Goal: Find specific page/section: Find specific page/section

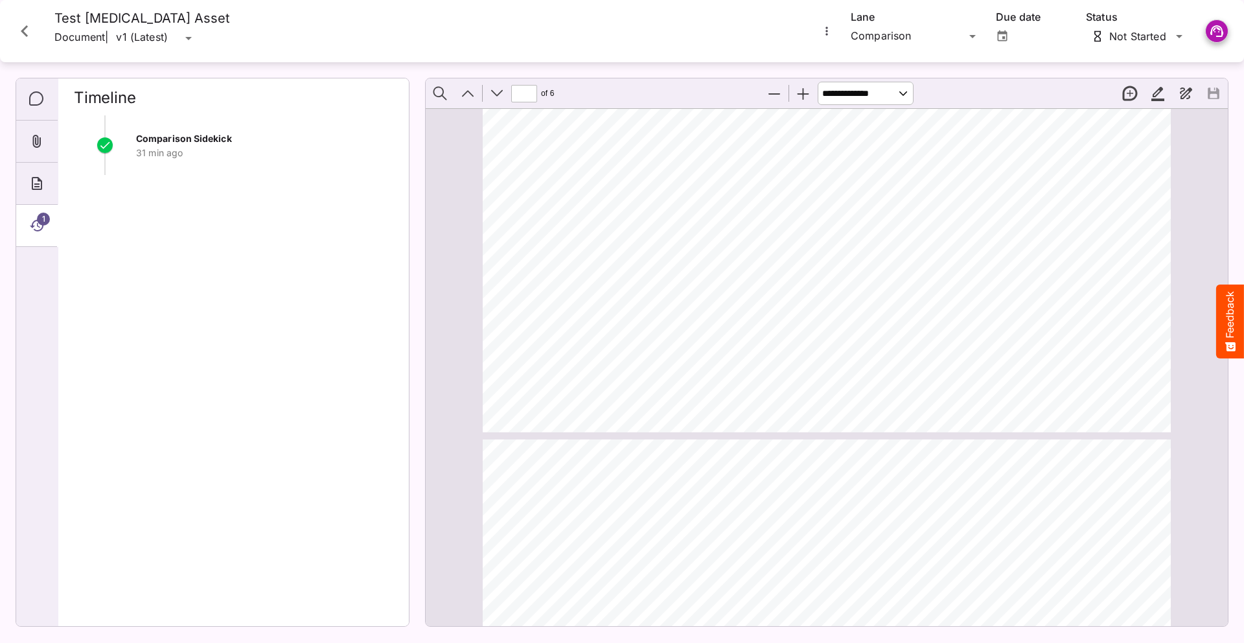
type input "*"
click at [32, 30] on icon "Close card" at bounding box center [24, 30] width 23 height 23
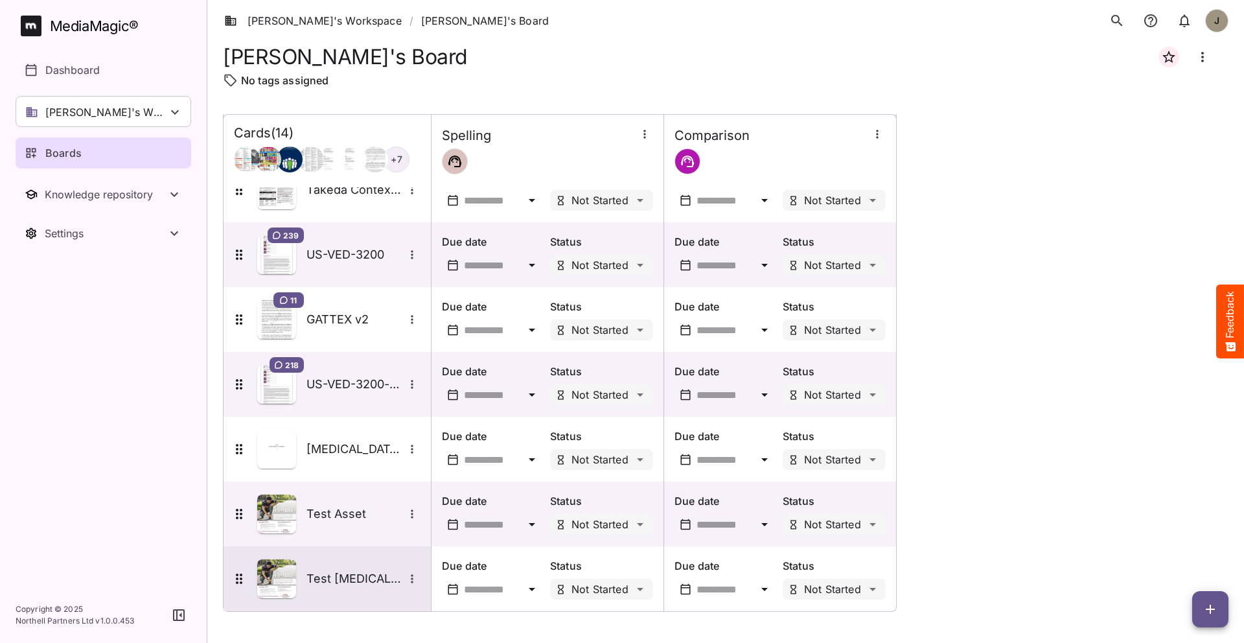
click at [320, 583] on h5 "Test [MEDICAL_DATA] Asset" at bounding box center [355, 579] width 97 height 16
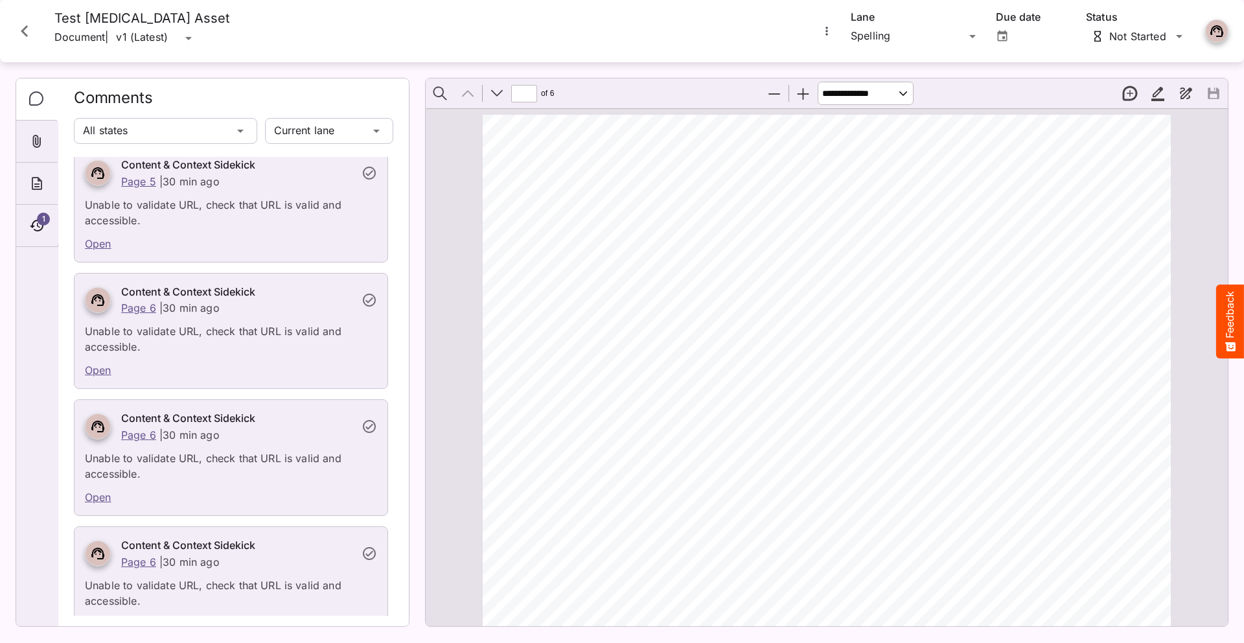
scroll to position [1795, 0]
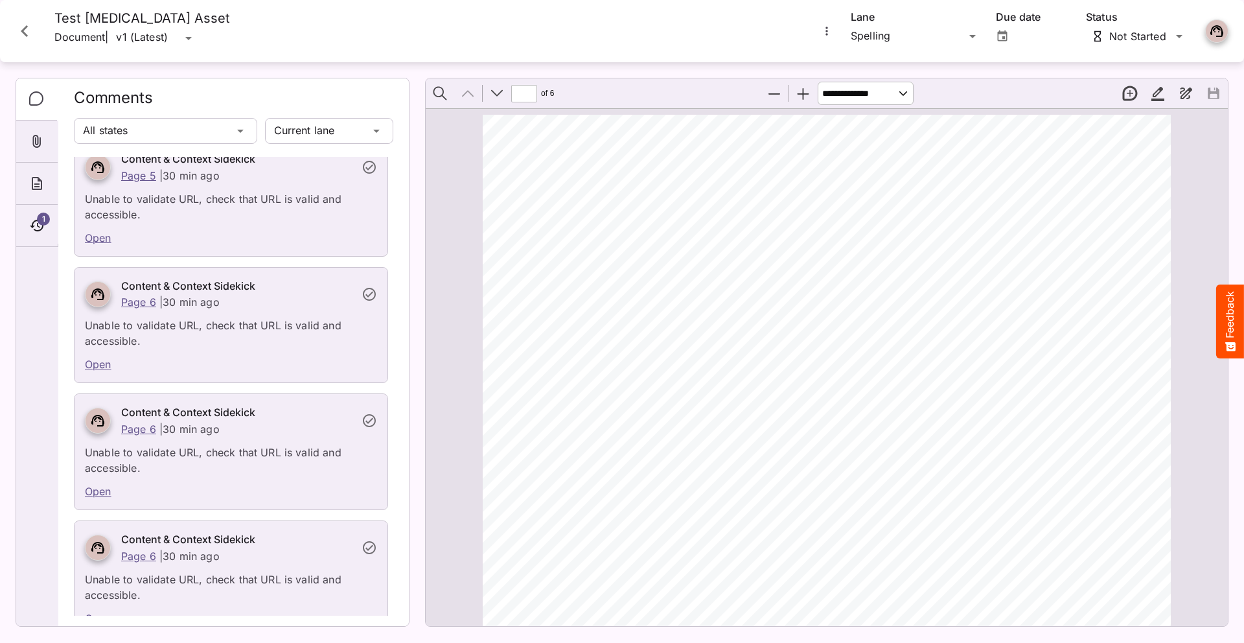
click at [98, 485] on link "Open" at bounding box center [98, 491] width 27 height 13
type input "*"
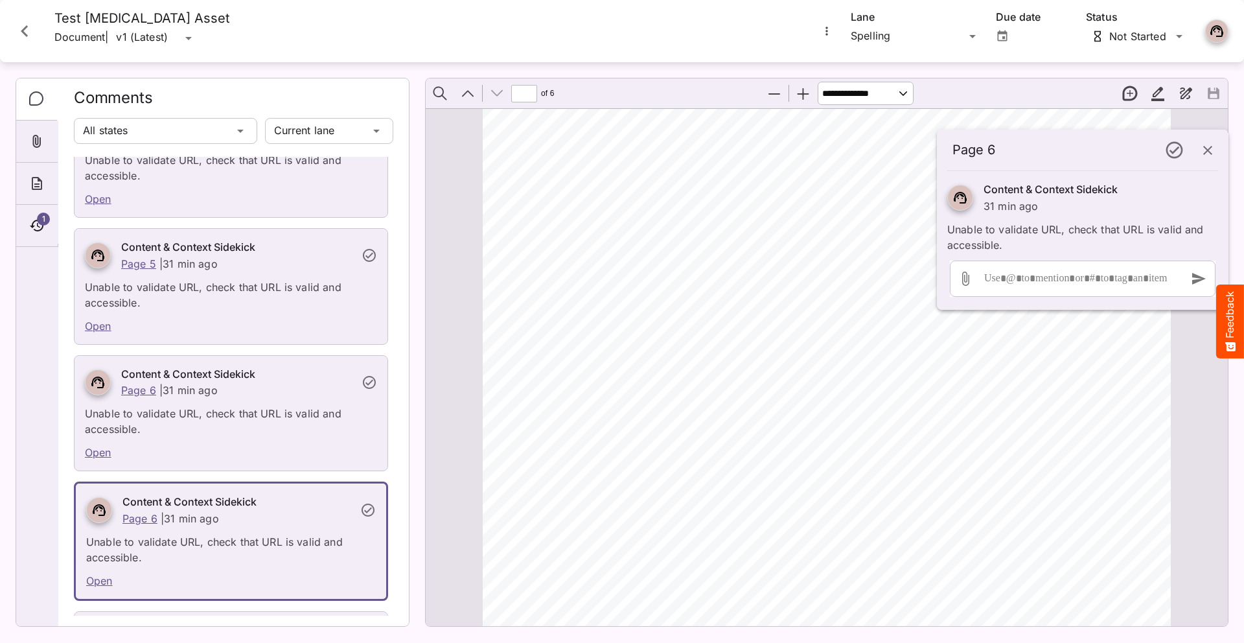
scroll to position [1798, 0]
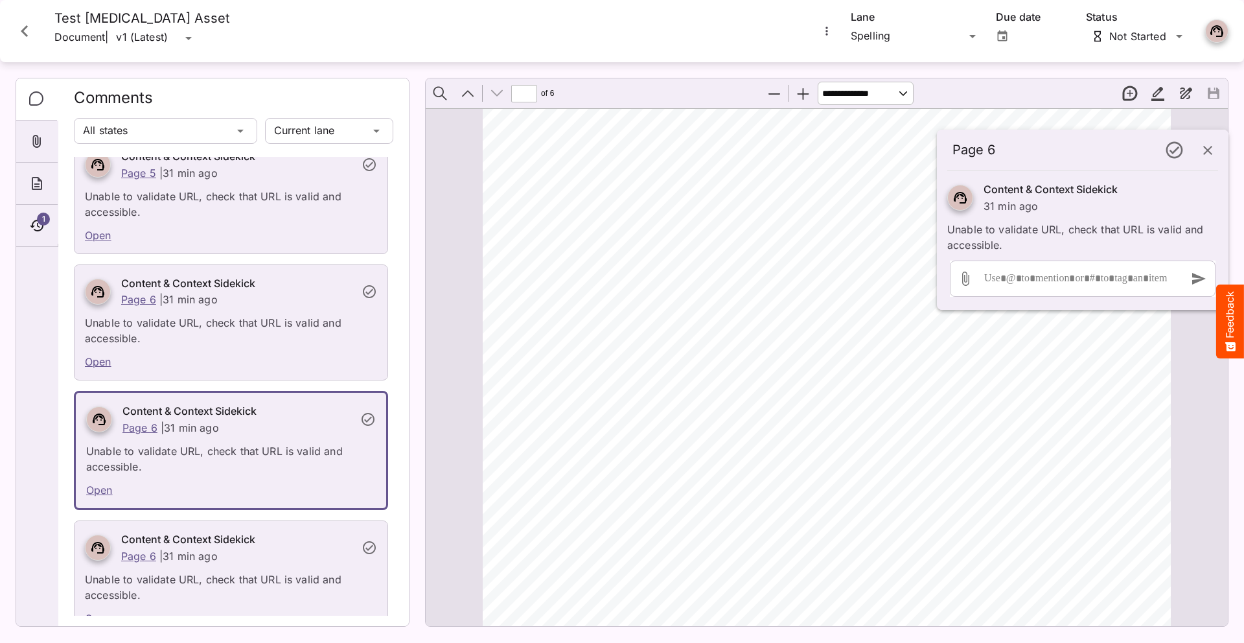
click at [1205, 154] on icon "button" at bounding box center [1208, 151] width 16 height 16
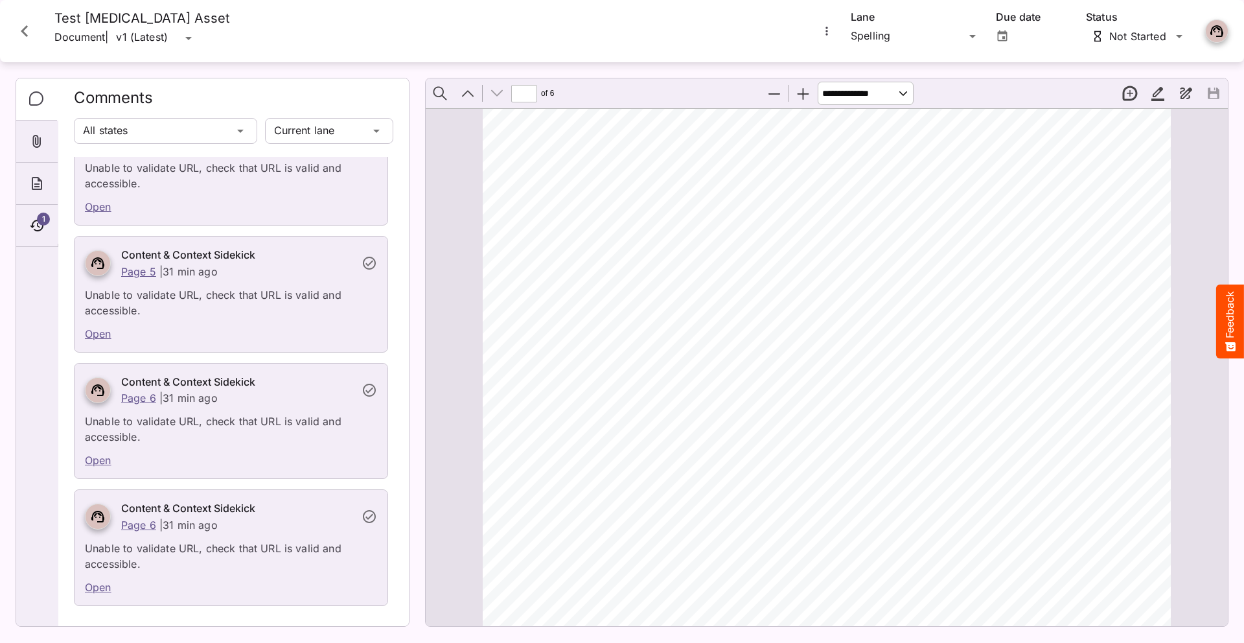
scroll to position [1795, 0]
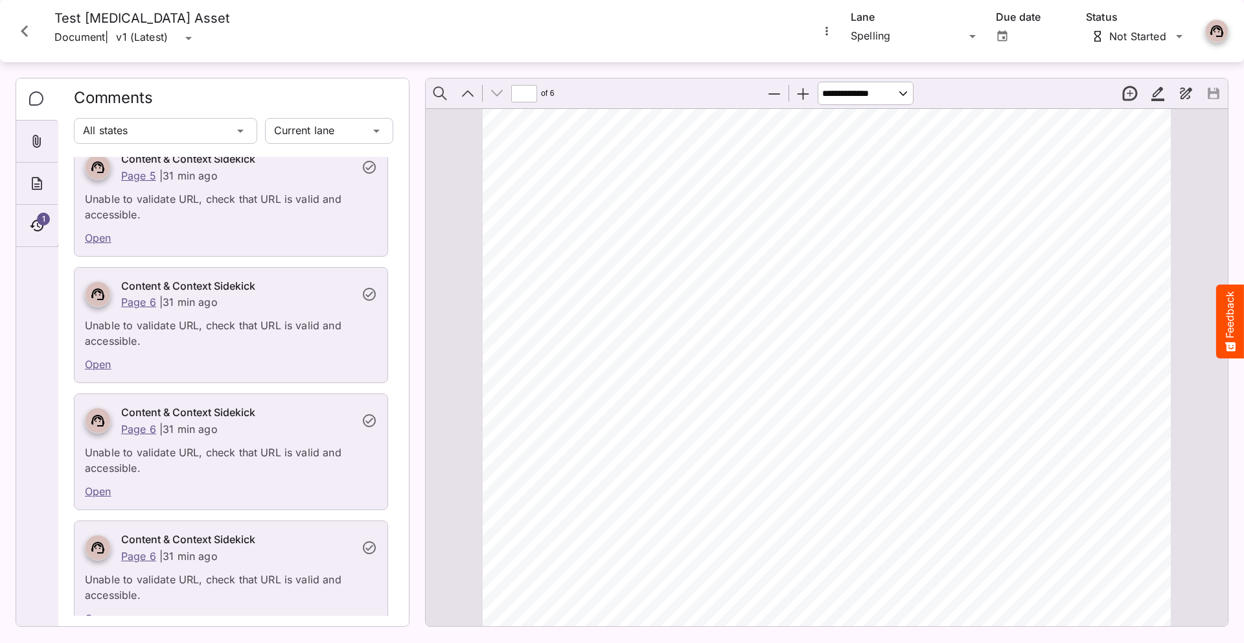
click at [23, 37] on icon "Close card" at bounding box center [24, 30] width 23 height 23
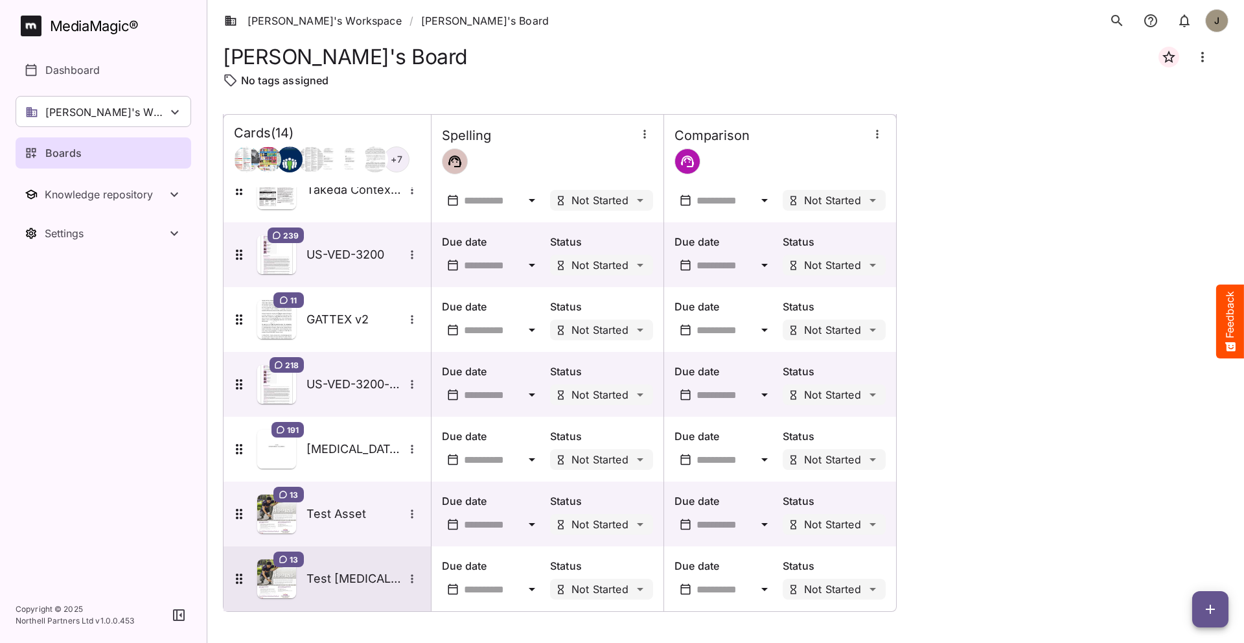
click at [340, 595] on div "13 Test [MEDICAL_DATA] Asset" at bounding box center [325, 578] width 189 height 39
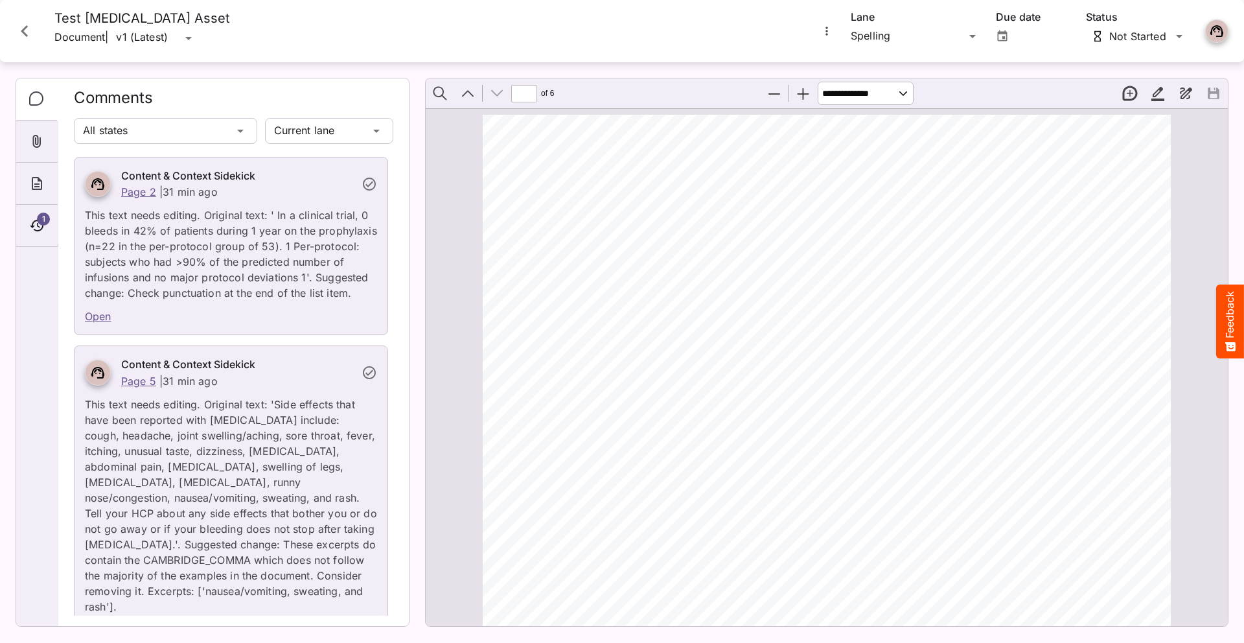
scroll to position [3873, 0]
click at [957, 41] on div "[PERSON_NAME]'s Workspace / [PERSON_NAME]'s Board J MediaMagic ® Dashboard [PER…" at bounding box center [622, 318] width 1244 height 637
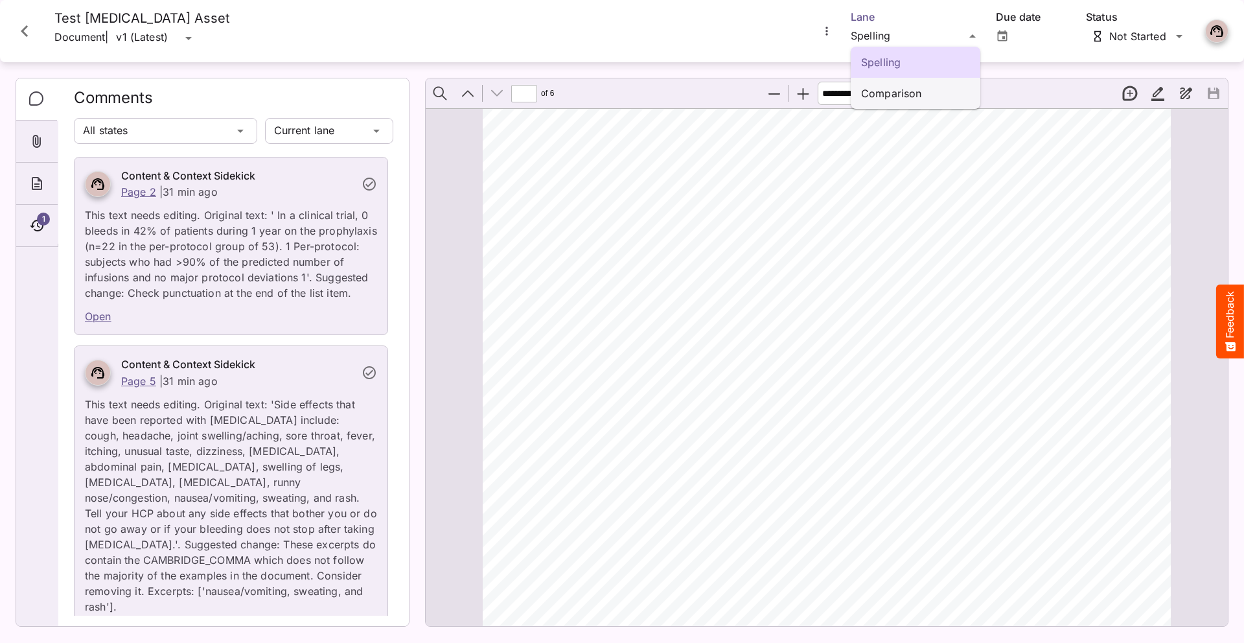
click at [933, 100] on p "Comparison" at bounding box center [915, 94] width 109 height 16
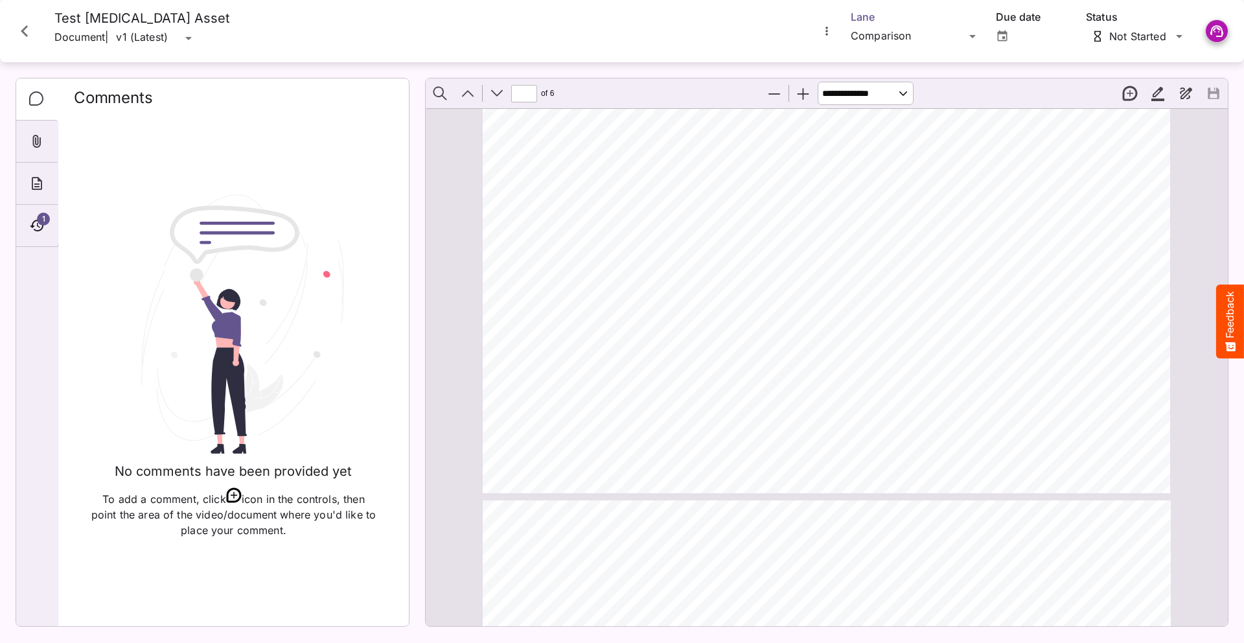
scroll to position [854, 0]
type input "*"
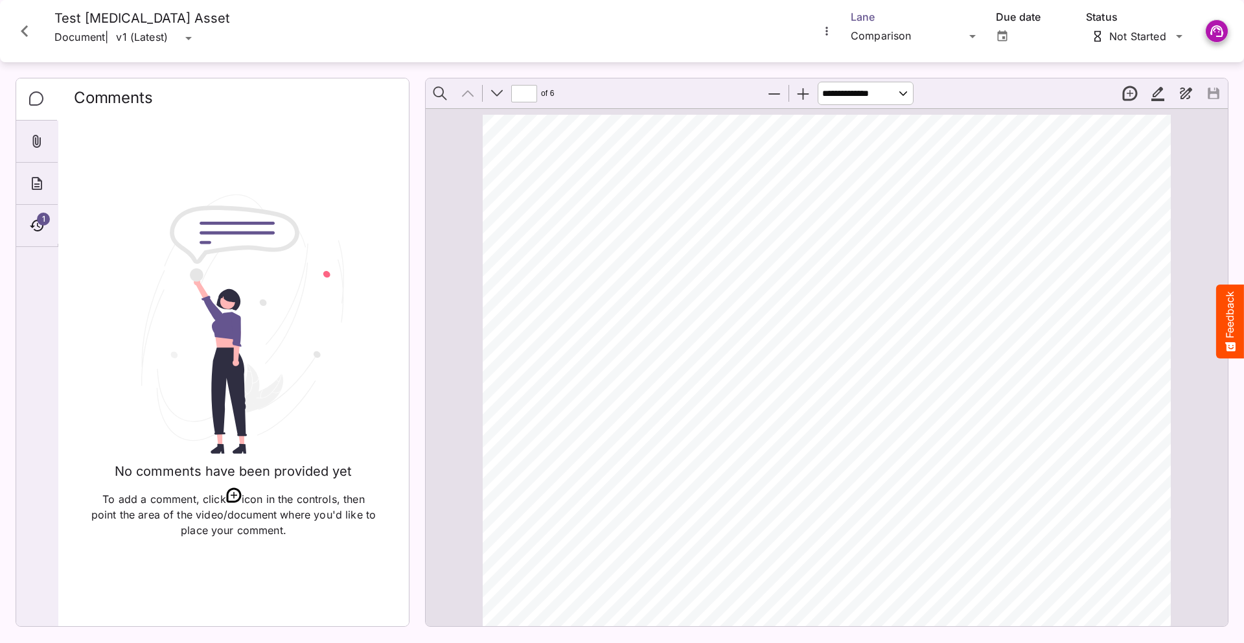
scroll to position [0, 0]
click at [37, 86] on div "Comments" at bounding box center [37, 99] width 42 height 42
click at [32, 39] on icon "Close card" at bounding box center [24, 30] width 23 height 23
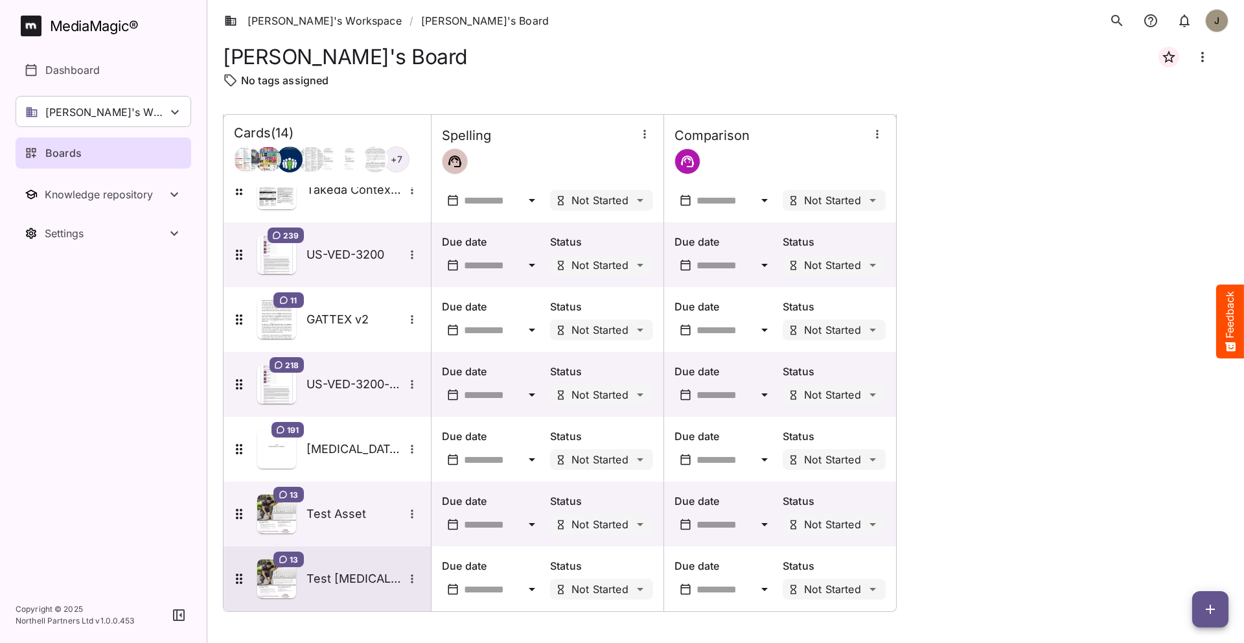
click at [355, 587] on div "Test [MEDICAL_DATA] Asset" at bounding box center [364, 578] width 114 height 17
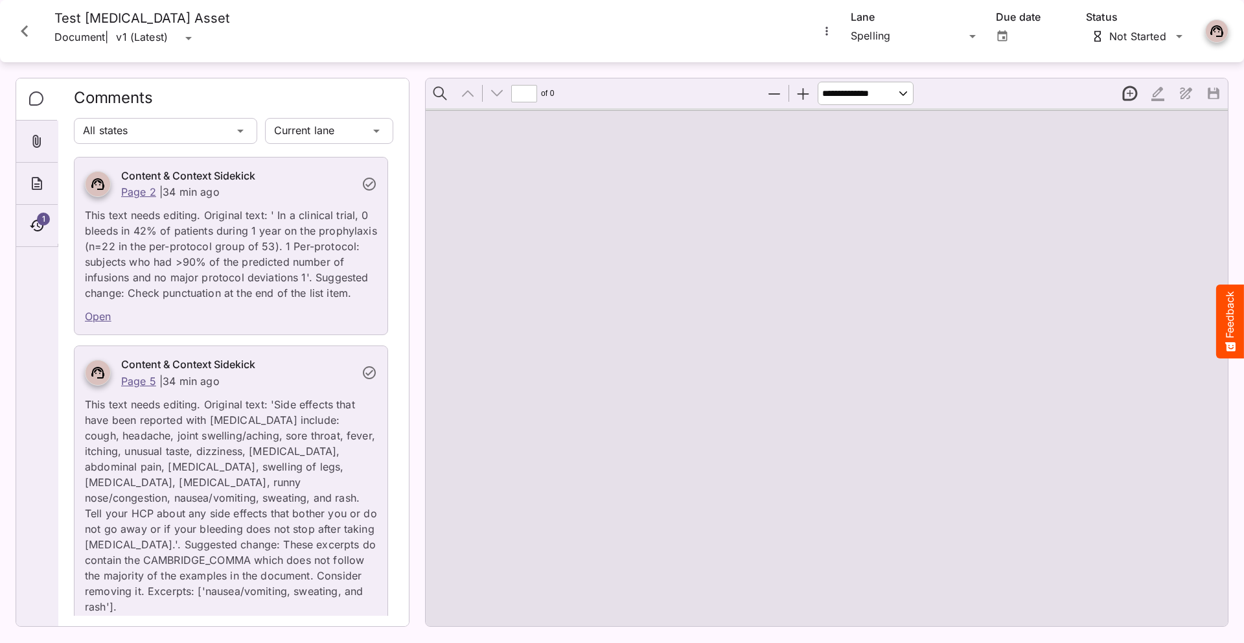
type input "*"
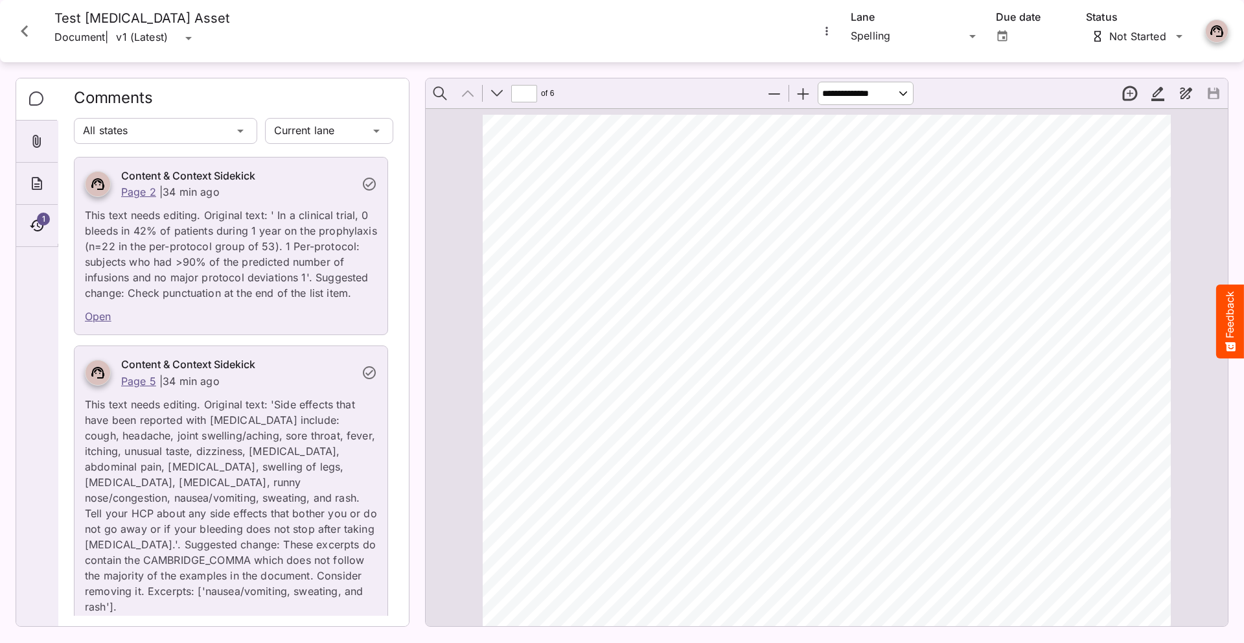
click at [737, 321] on div "[MEDICAL_DATA] Important Information What is [MEDICAL_DATA]? • [MEDICAL_DATA] i…" at bounding box center [833, 504] width 700 height 778
click at [259, 299] on p "This text needs editing. Original text: ' In a clinical trial, 0 bleeds in 42% …" at bounding box center [231, 250] width 292 height 101
drag, startPoint x: 297, startPoint y: 283, endPoint x: 167, endPoint y: 283, distance: 130.9
click at [167, 283] on p "This text needs editing. Original text: ' In a clinical trial, 0 bleeds in 42% …" at bounding box center [231, 250] width 292 height 101
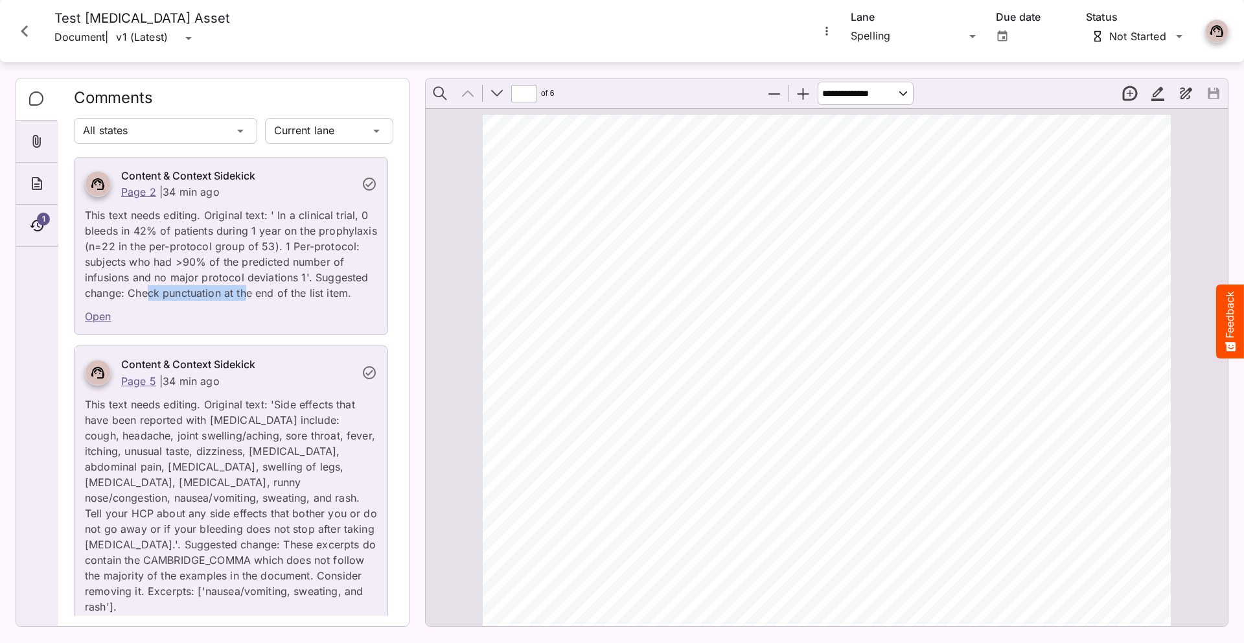
drag, startPoint x: 244, startPoint y: 299, endPoint x: 147, endPoint y: 298, distance: 97.2
click at [147, 298] on p "This text needs editing. Original text: ' In a clinical trial, 0 bleeds in 42% …" at bounding box center [231, 250] width 292 height 101
click at [20, 21] on icon "Close card" at bounding box center [24, 30] width 23 height 23
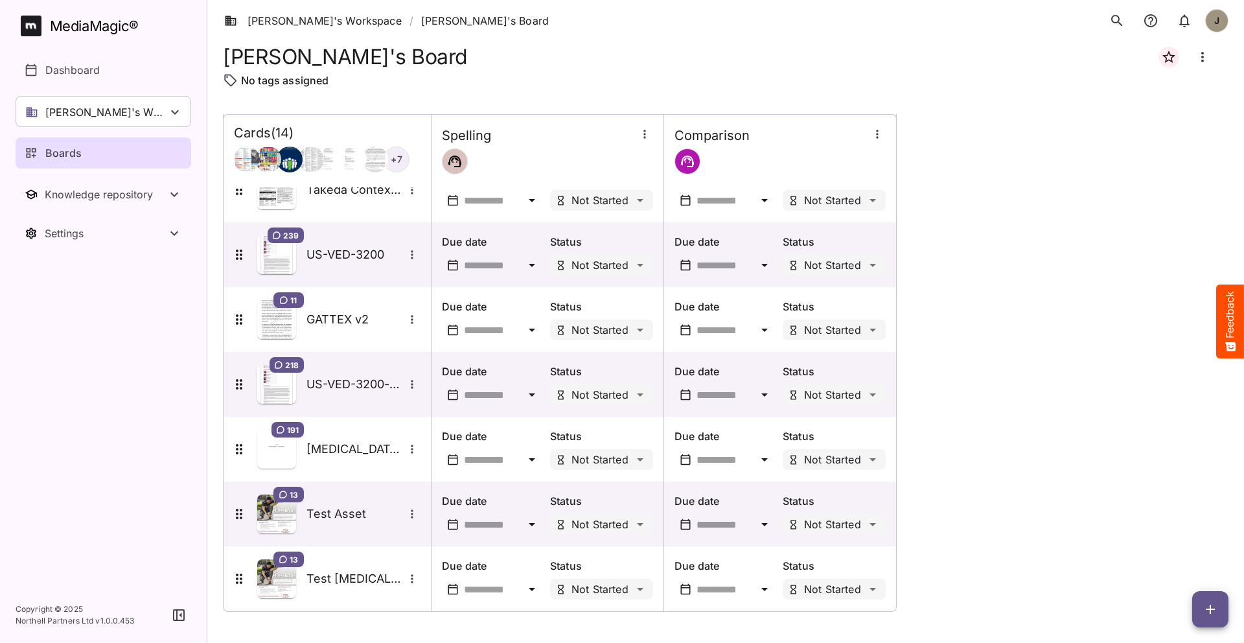
click at [581, 17] on div "[PERSON_NAME]'s Workspace / [PERSON_NAME]'s Board J" at bounding box center [725, 20] width 1037 height 41
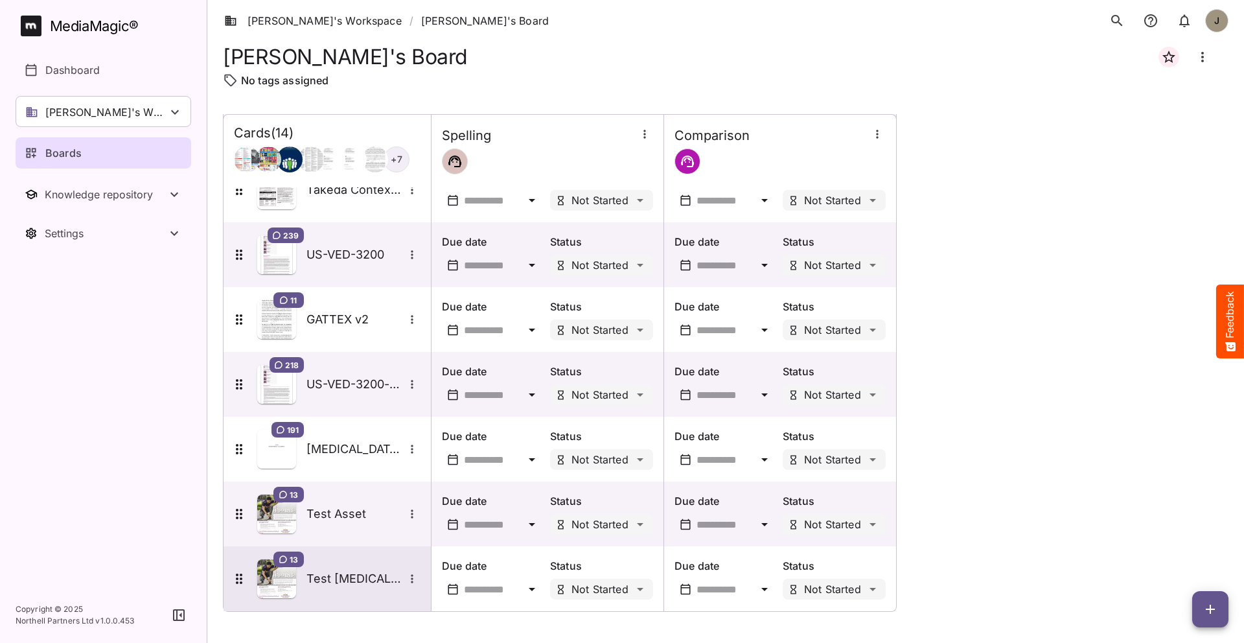
click at [349, 581] on h5 "Test [MEDICAL_DATA] Asset" at bounding box center [355, 579] width 97 height 16
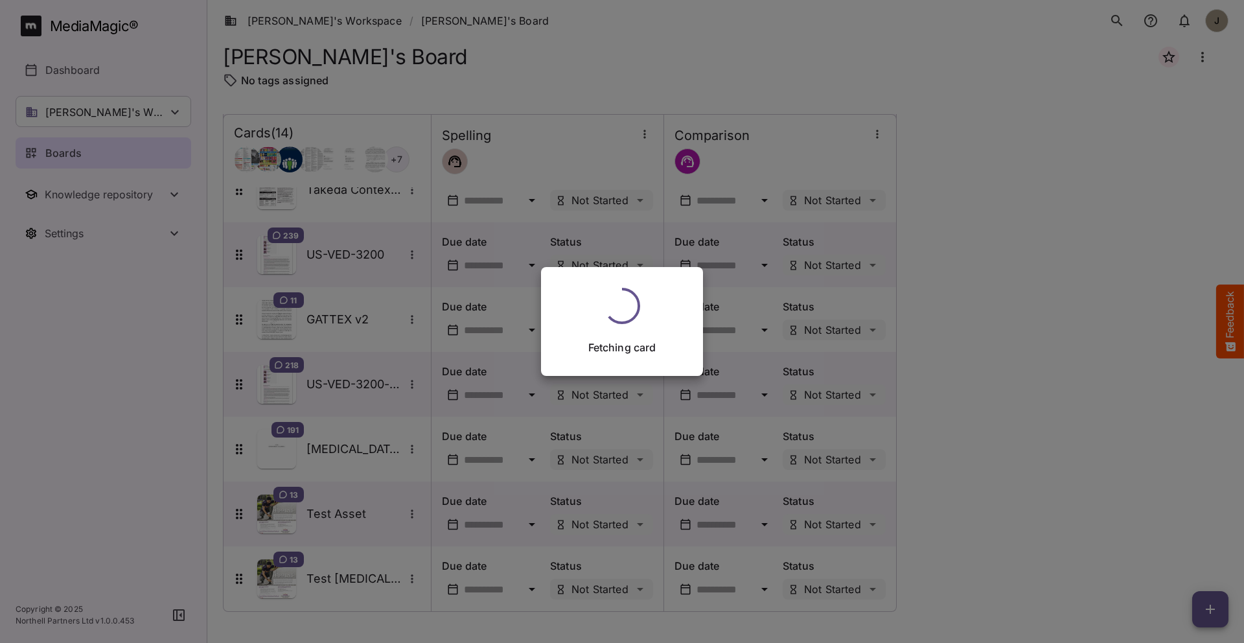
click at [905, 294] on div "Fetching card" at bounding box center [622, 321] width 1244 height 643
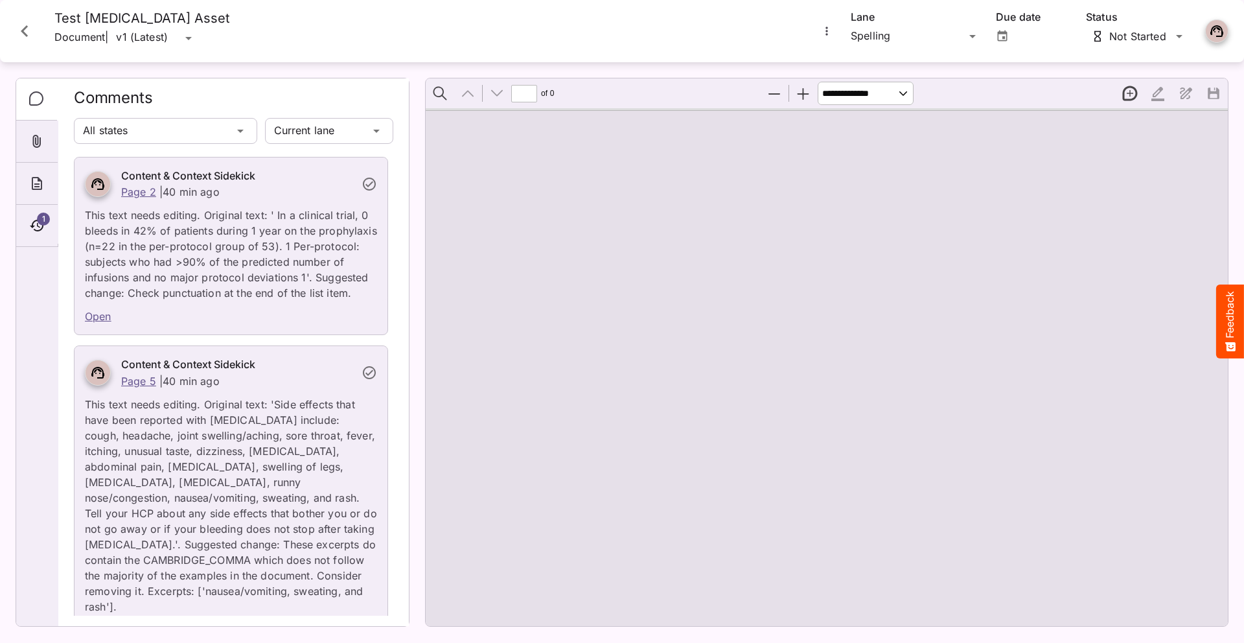
type input "*"
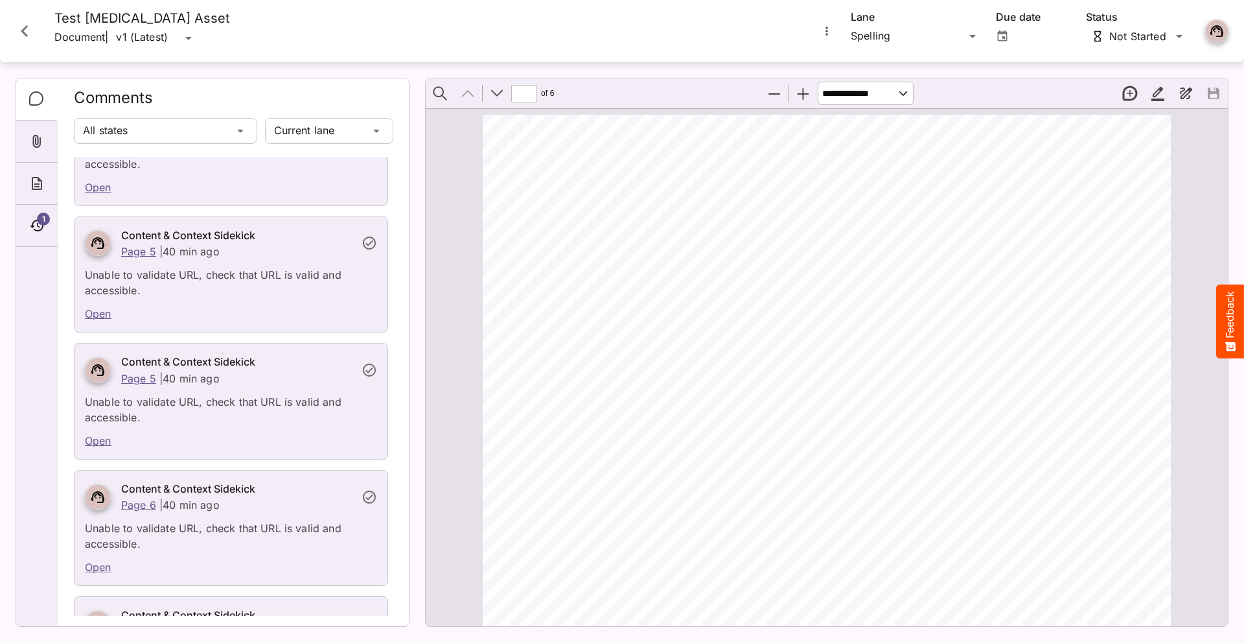
scroll to position [1795, 0]
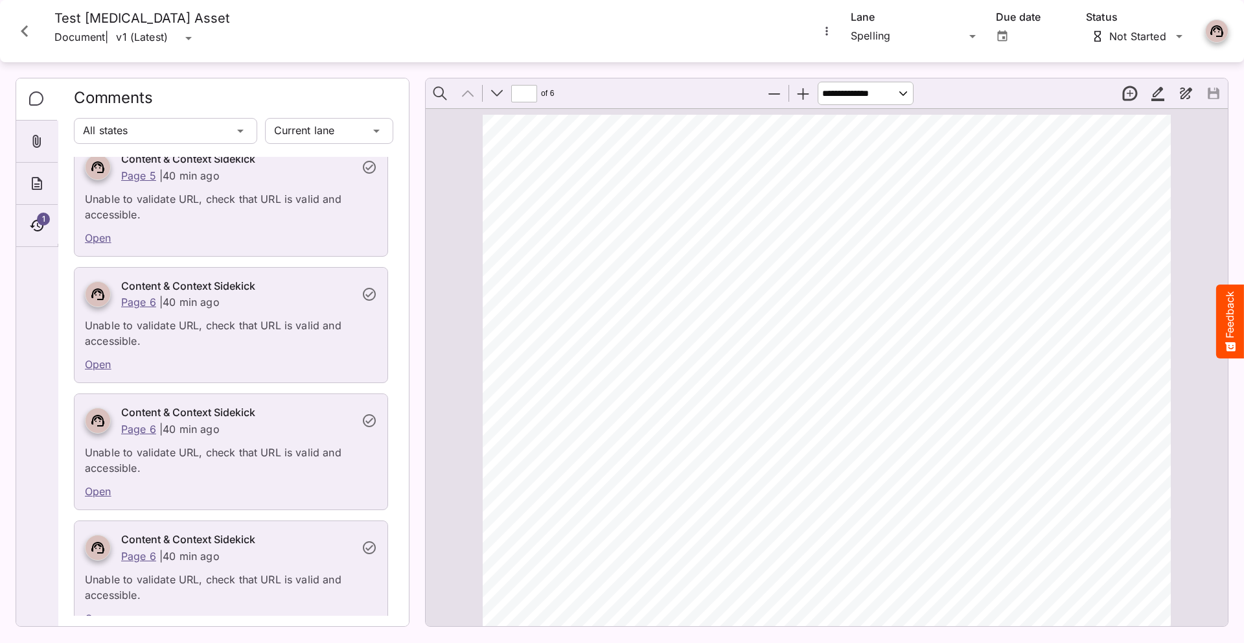
click at [843, 40] on div "[GEOGRAPHIC_DATA] Due date Not Started Status" at bounding box center [1024, 30] width 410 height 41
click at [883, 35] on div "[PERSON_NAME]'s Workspace / [PERSON_NAME]'s Board J MediaMagic ® Dashboard [PER…" at bounding box center [622, 318] width 1244 height 637
click at [880, 83] on div "Comparison" at bounding box center [916, 93] width 130 height 31
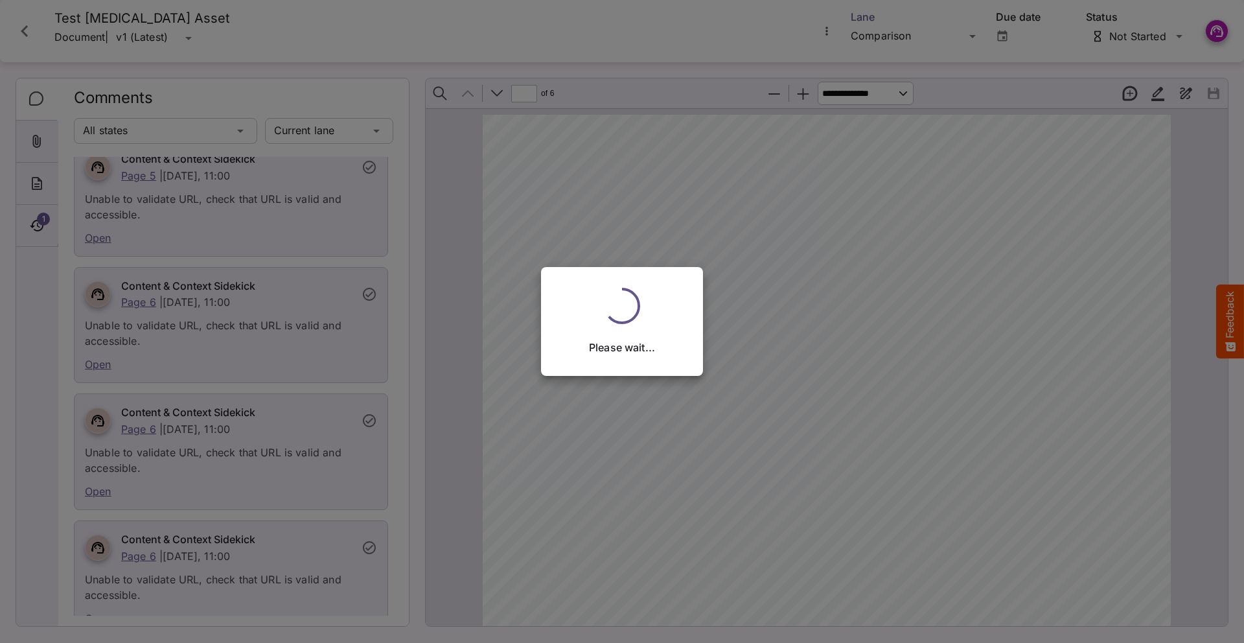
scroll to position [0, 0]
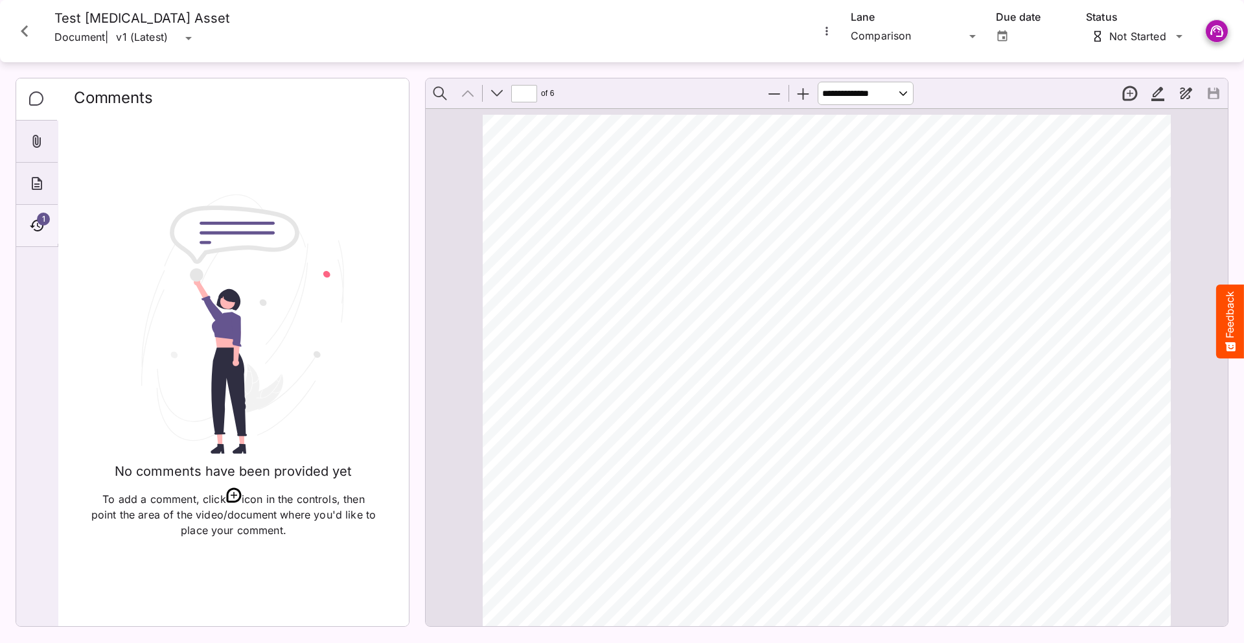
click at [36, 219] on icon "Timeline" at bounding box center [37, 226] width 16 height 16
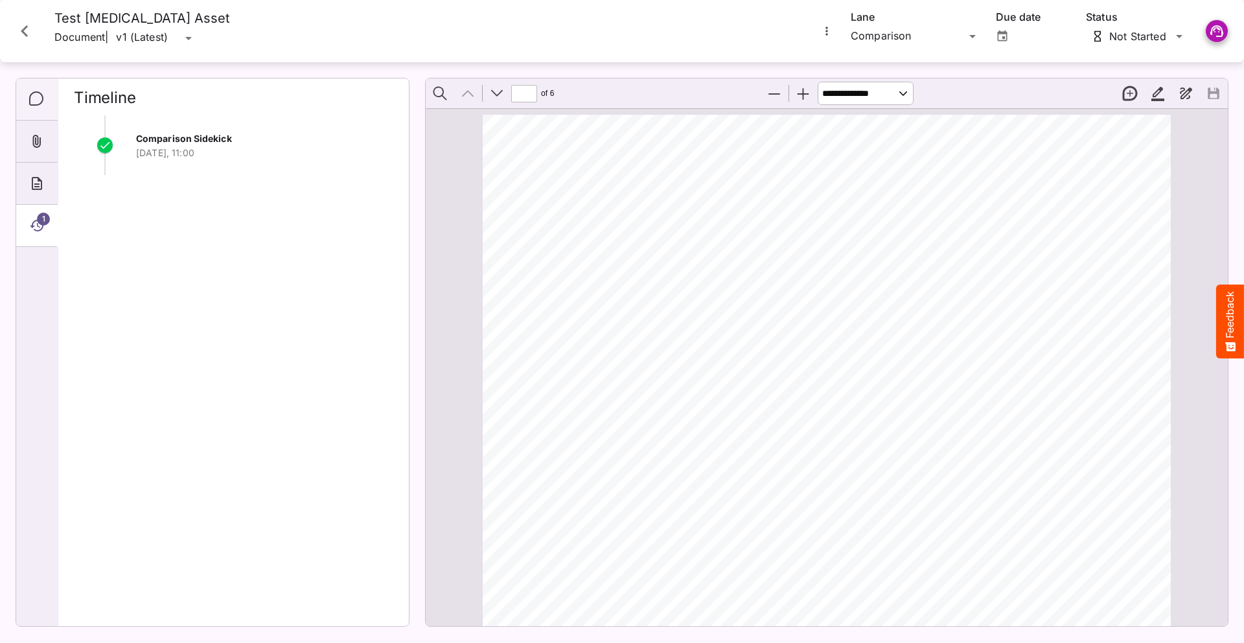
click at [45, 104] on div "Comments" at bounding box center [36, 99] width 41 height 42
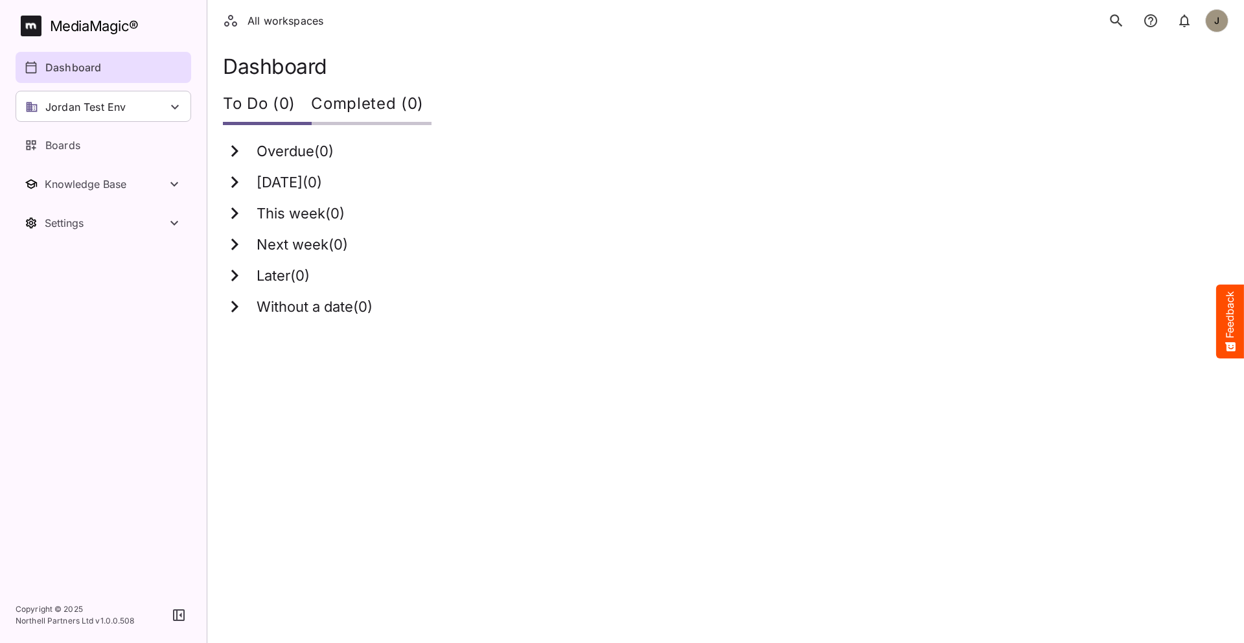
click at [727, 332] on html "All workspaces J MediaMagic ® Dashboard Jordan Test Env BYOD Default DefaultBYO…" at bounding box center [622, 166] width 1244 height 332
click at [89, 147] on div "Boards" at bounding box center [104, 145] width 159 height 16
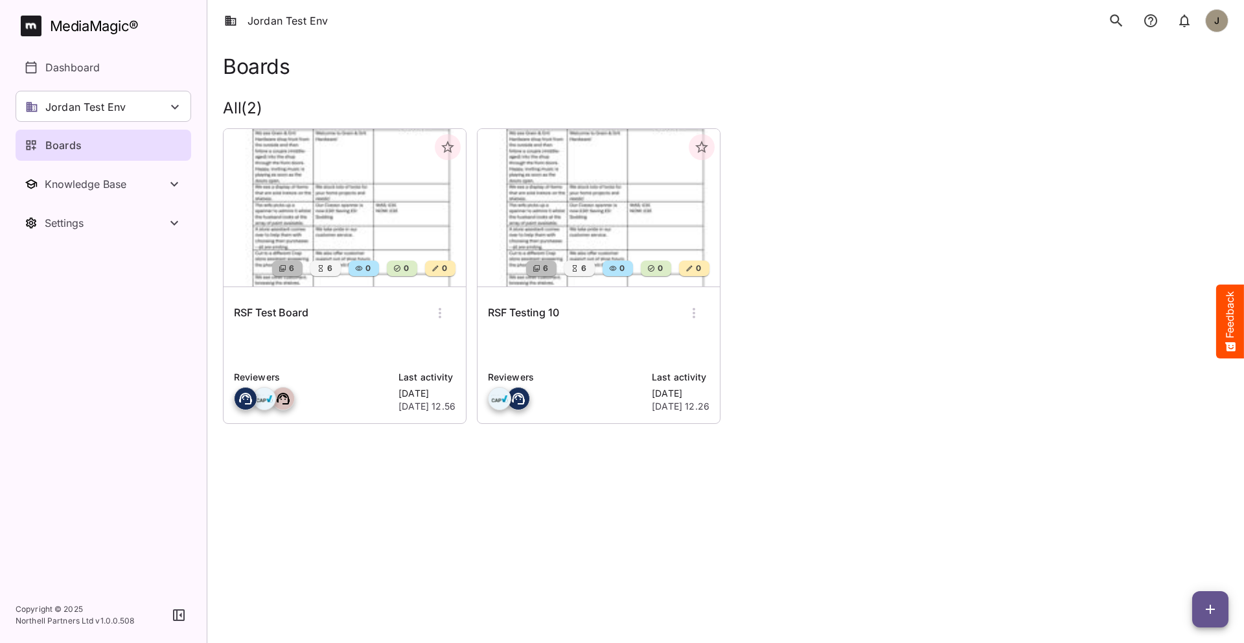
click at [358, 359] on p at bounding box center [345, 347] width 222 height 26
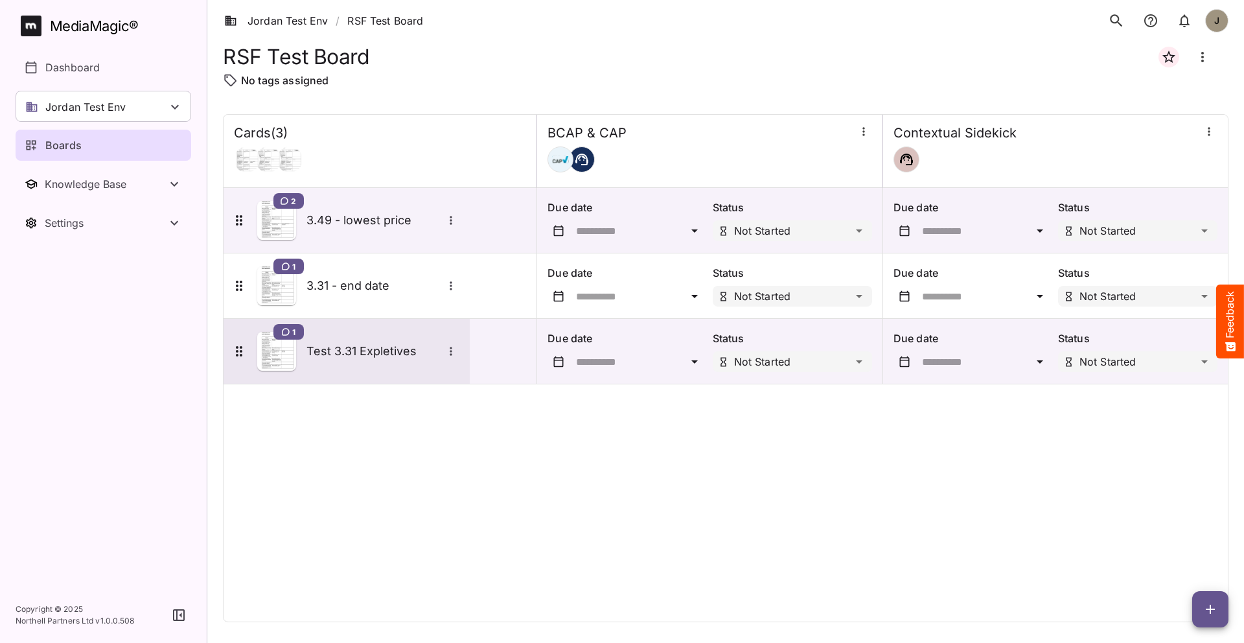
click at [362, 345] on h5 "Test 3.31 Expletives" at bounding box center [375, 351] width 136 height 16
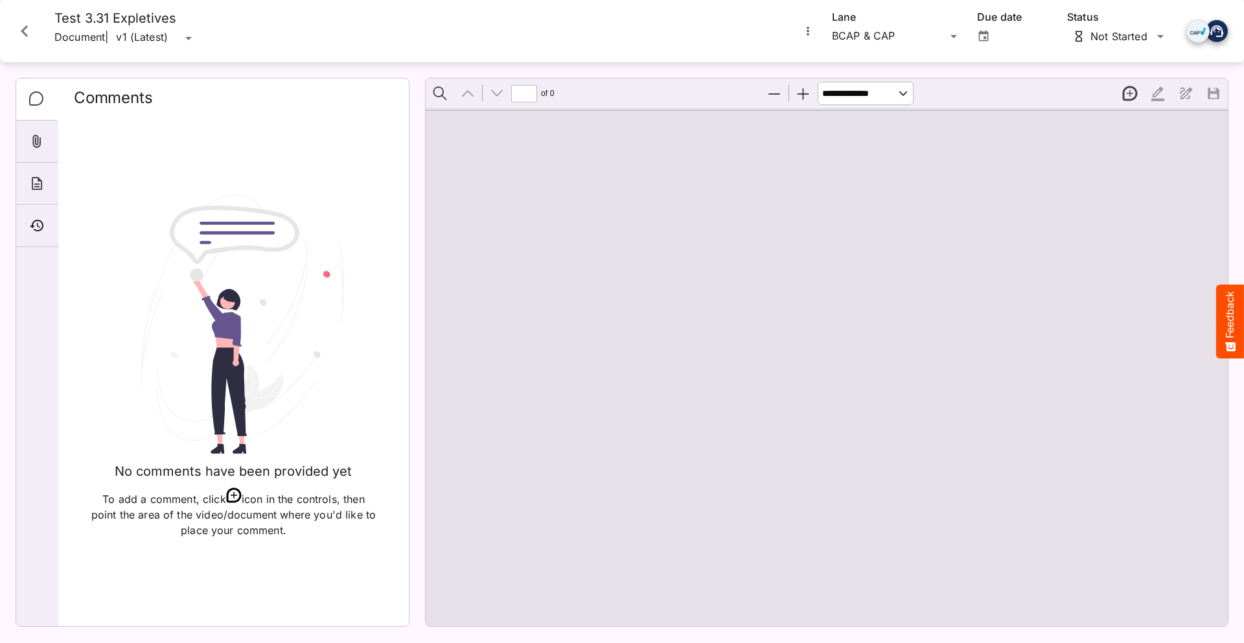
type input "*"
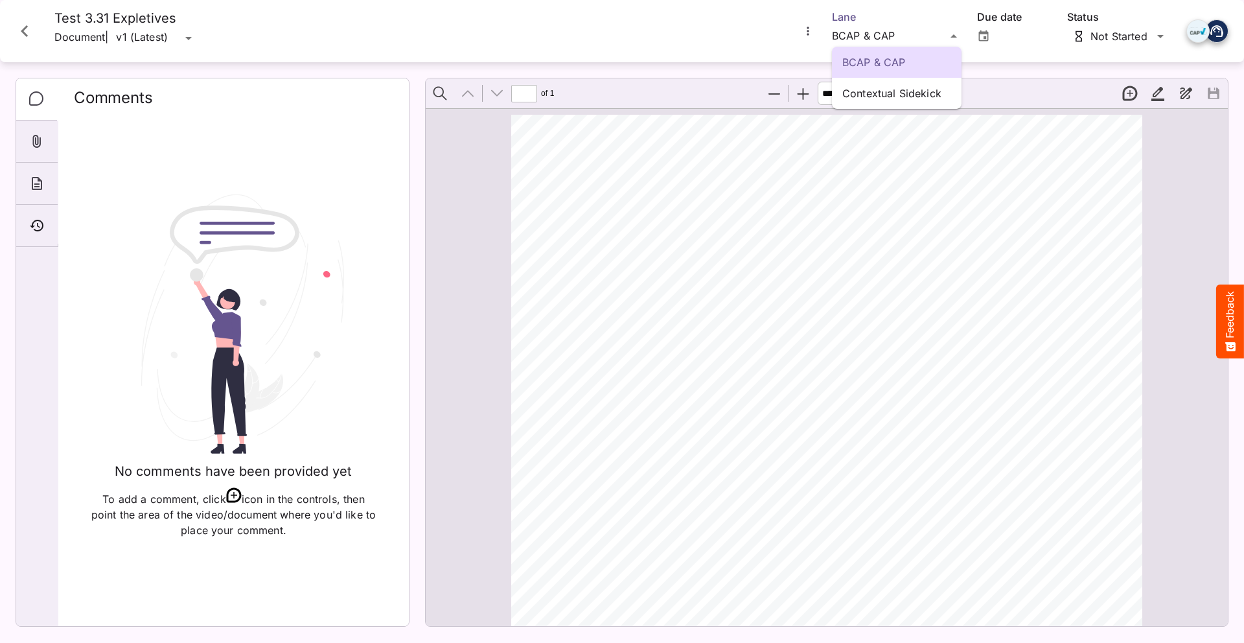
click at [875, 36] on div "BCAP & CAP Contextual Sidekick Jordan Test Env / RSF Test Board J MediaMagic ® …" at bounding box center [622, 318] width 1244 height 637
click at [876, 76] on div "BCAP & CAP" at bounding box center [897, 62] width 130 height 31
click at [882, 41] on div "BCAP & CAP Contextual Sidekick Jordan Test Env / RSF Test Board J MediaMagic ® …" at bounding box center [622, 318] width 1244 height 637
click at [876, 98] on p "Contextual Sidekick" at bounding box center [897, 94] width 109 height 16
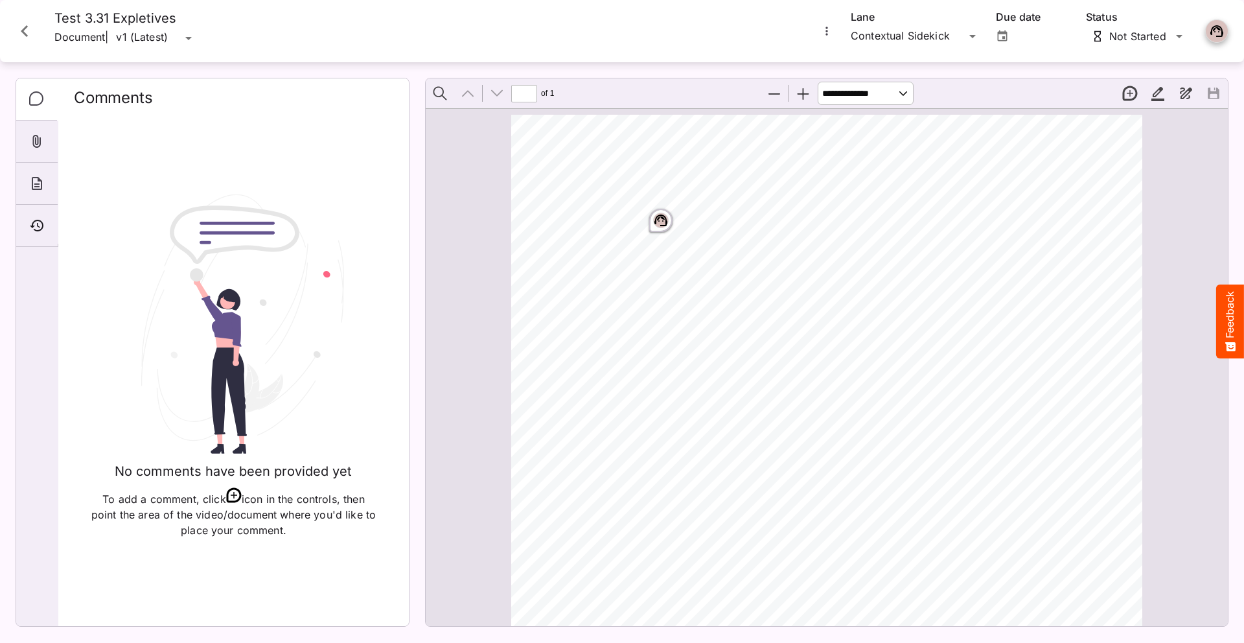
click at [662, 220] on circle "Page ⁨1⁩" at bounding box center [662, 220] width 1 height 1
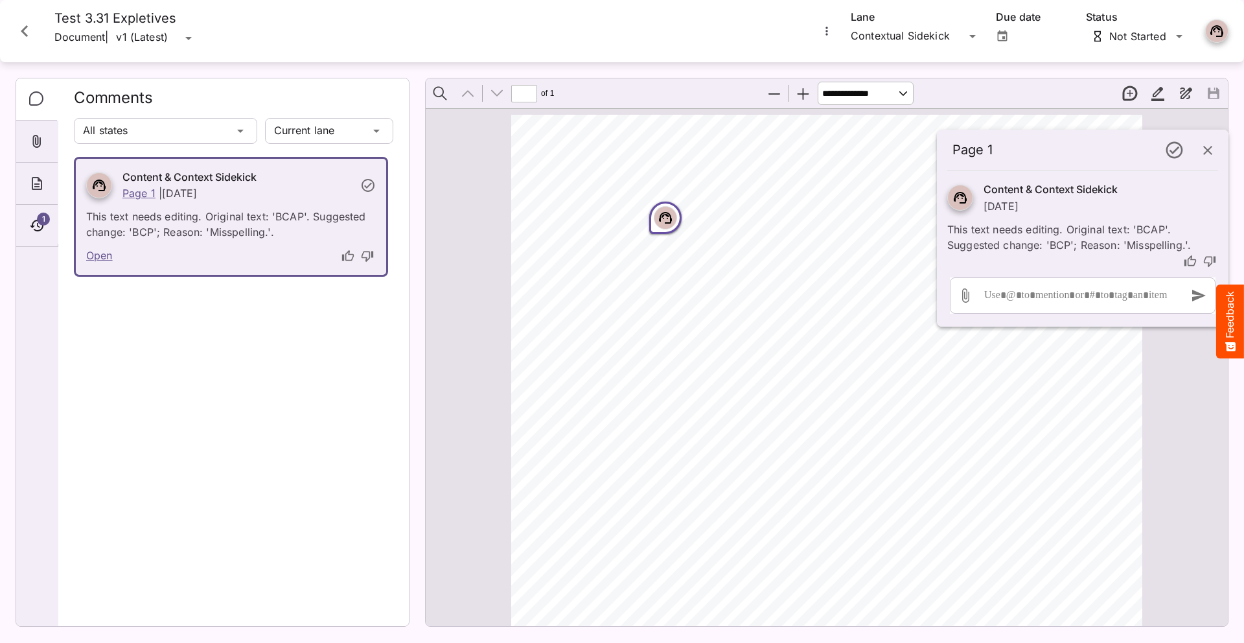
click at [1215, 150] on icon "button" at bounding box center [1208, 151] width 16 height 16
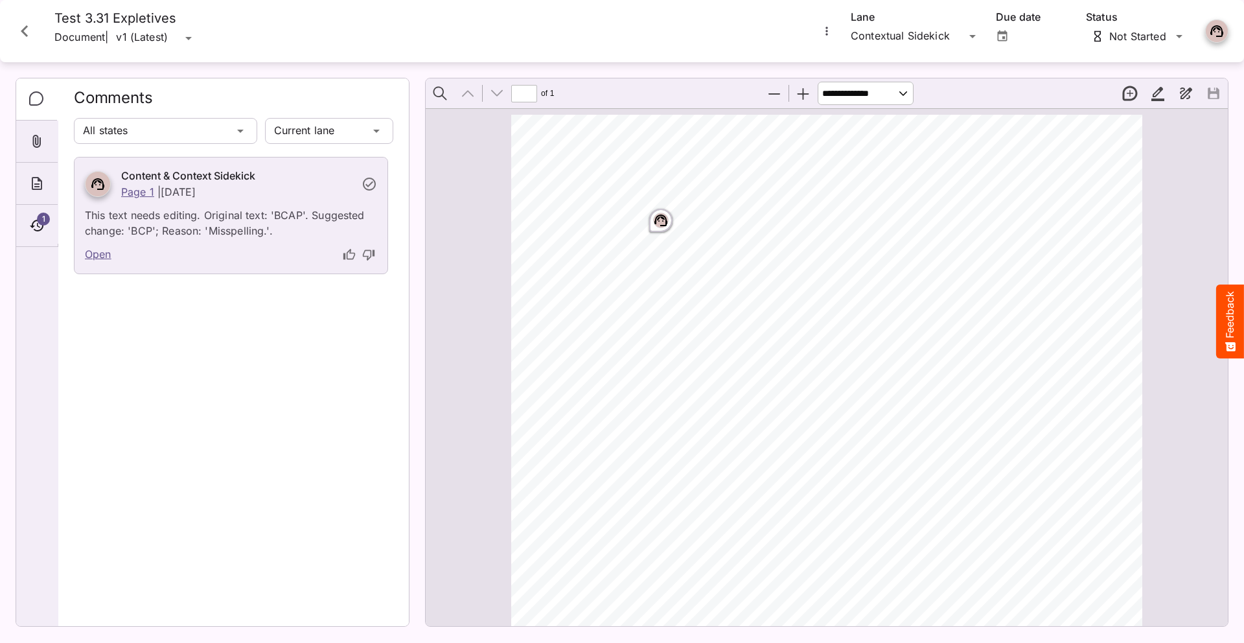
click at [21, 41] on icon "Close card" at bounding box center [24, 30] width 23 height 23
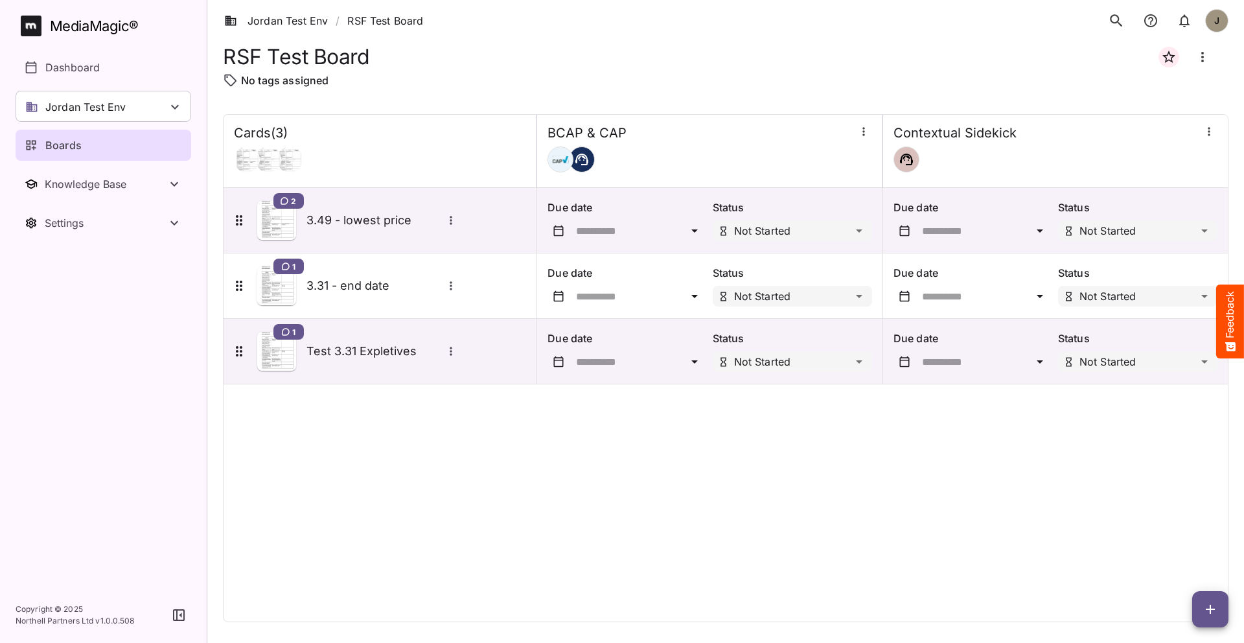
click at [926, 521] on div "Cards ( 3 ) BCAP & CAP Contextual Sidekick 2 3.49 - lowest price Due date Statu…" at bounding box center [726, 368] width 1006 height 508
